Goal: Information Seeking & Learning: Learn about a topic

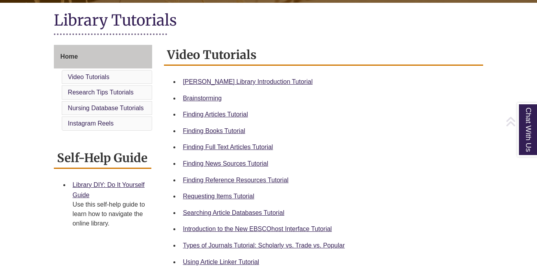
scroll to position [178, 0]
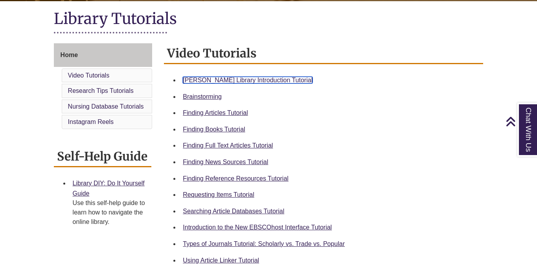
click at [223, 81] on link "Berntsen Library Introduction Tutorial" at bounding box center [248, 80] width 130 height 7
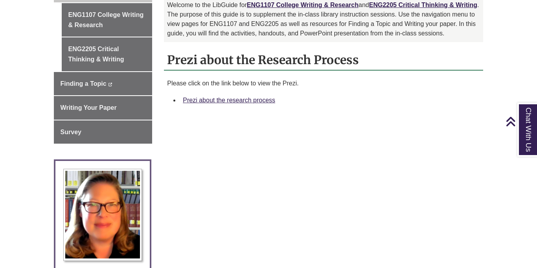
scroll to position [263, 0]
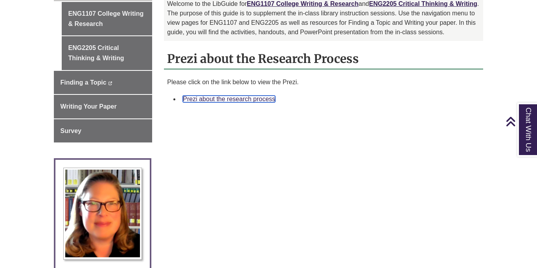
click at [211, 96] on link "Prezi about the research process" at bounding box center [229, 99] width 92 height 7
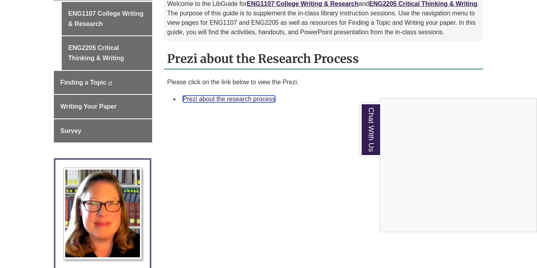
scroll to position [0, 0]
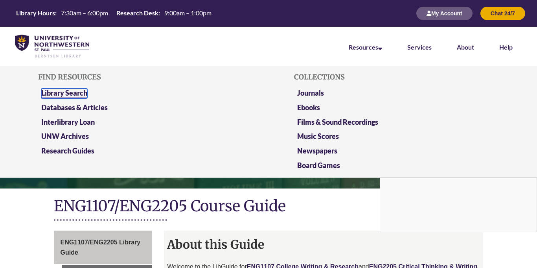
click at [87, 93] on link "Library Search" at bounding box center [64, 93] width 46 height 10
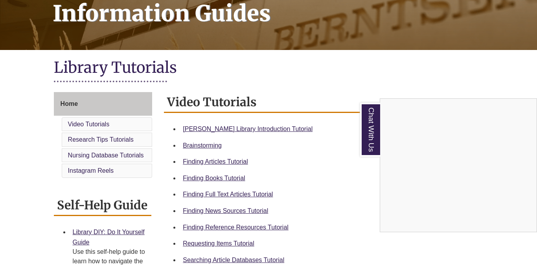
scroll to position [132, 0]
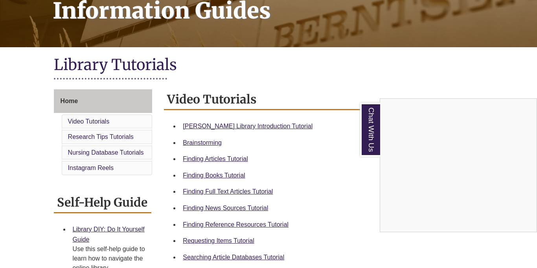
click at [277, 222] on div "Chat With Us" at bounding box center [268, 134] width 537 height 268
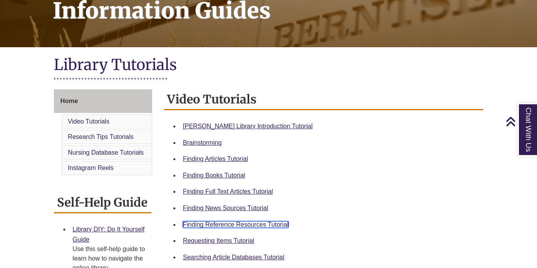
click at [275, 224] on link "Finding Reference Resources Tutorial" at bounding box center [236, 224] width 106 height 7
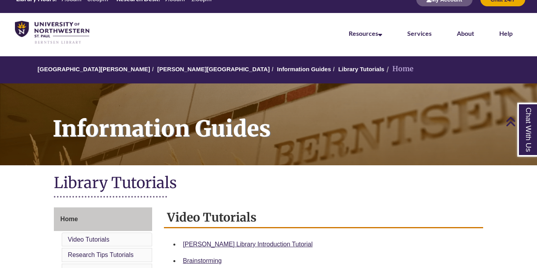
scroll to position [0, 0]
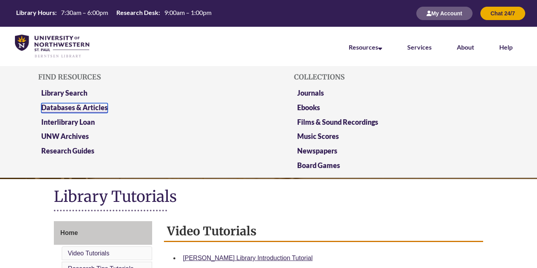
click at [95, 106] on link "Databases & Articles" at bounding box center [74, 108] width 66 height 10
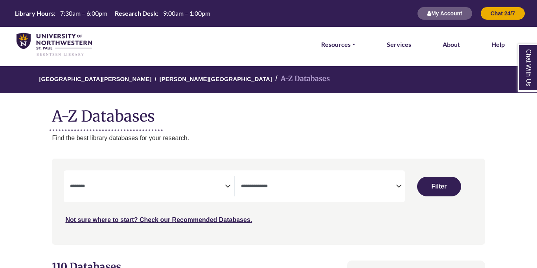
select select "Database Subject Filter"
click at [359, 185] on textarea "Search" at bounding box center [318, 187] width 155 height 6
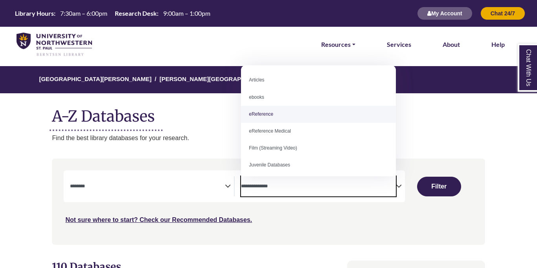
select select "*****"
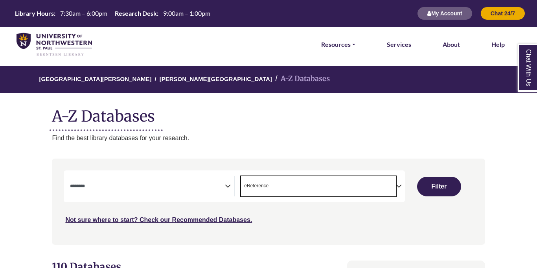
scroll to position [16, 0]
click at [202, 186] on textarea "Search" at bounding box center [147, 187] width 155 height 6
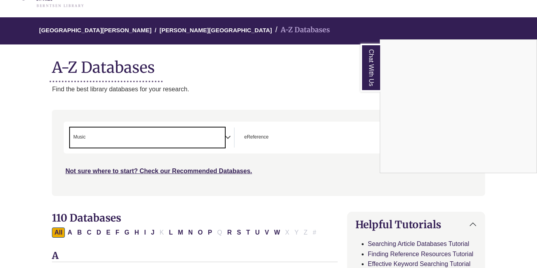
scroll to position [50, 0]
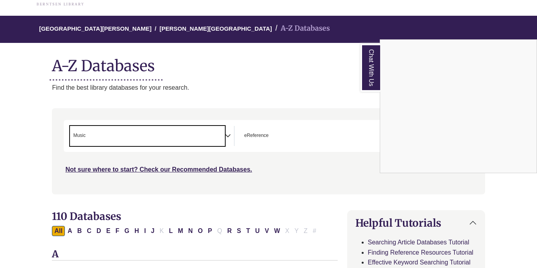
click at [309, 83] on div "Chat With Us" at bounding box center [268, 134] width 537 height 268
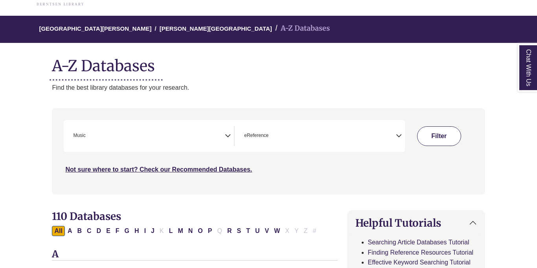
click at [432, 141] on button "Filter" at bounding box center [439, 136] width 44 height 20
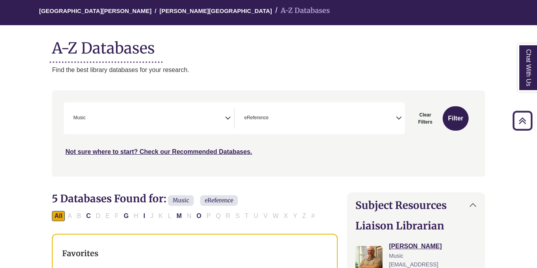
scroll to position [66, 0]
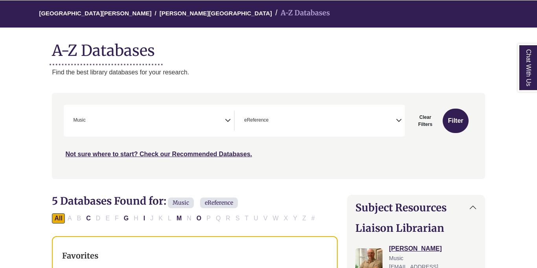
click at [159, 118] on span "× Music" at bounding box center [147, 120] width 155 height 20
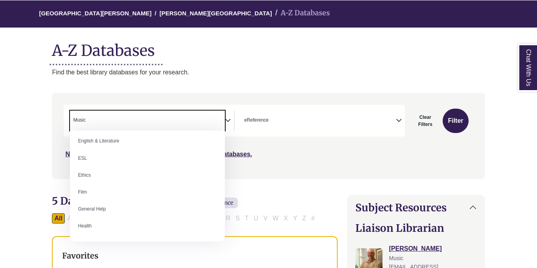
scroll to position [308, 0]
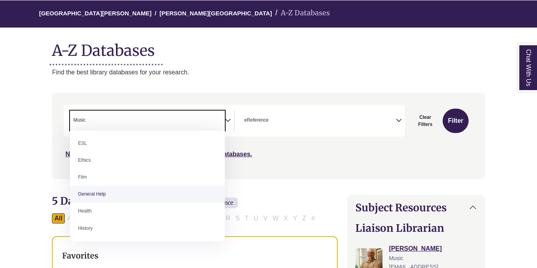
select select "*****"
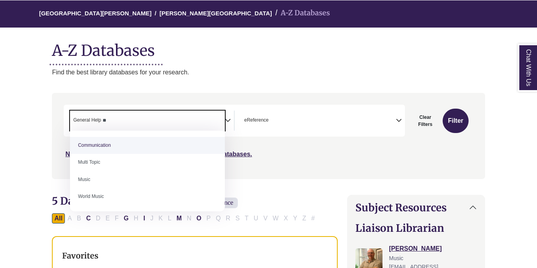
type textarea "*"
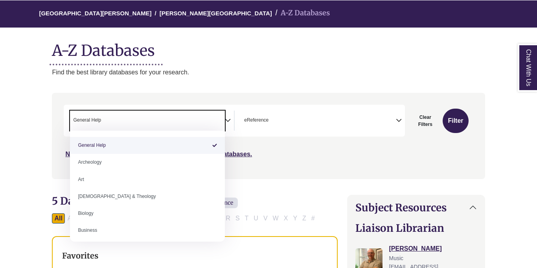
select select "Database Subject Filter"
type textarea "**********"
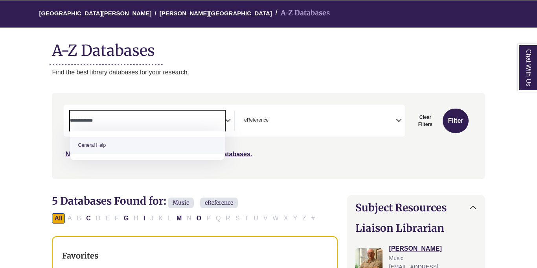
select select "*****"
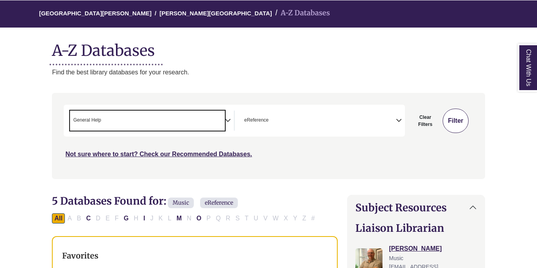
click at [455, 115] on button "Filter" at bounding box center [456, 120] width 26 height 24
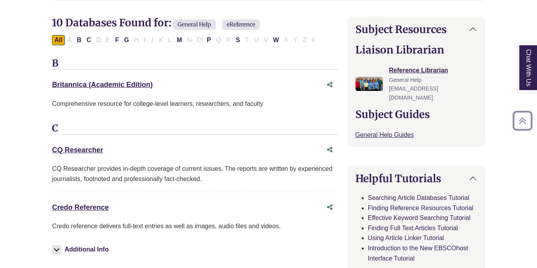
scroll to position [244, 0]
click at [100, 206] on link "Credo Reference This link opens in a new window" at bounding box center [80, 207] width 57 height 8
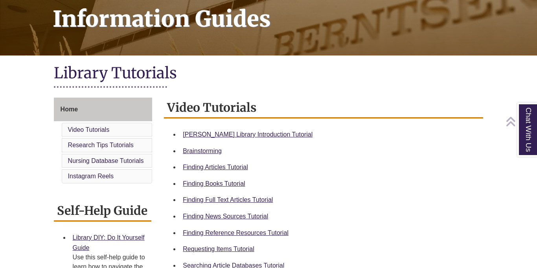
scroll to position [124, 0]
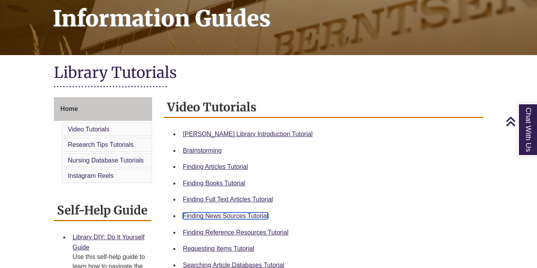
click at [263, 214] on link "Finding News Sources Tutorial" at bounding box center [225, 215] width 85 height 7
